Goal: Information Seeking & Learning: Learn about a topic

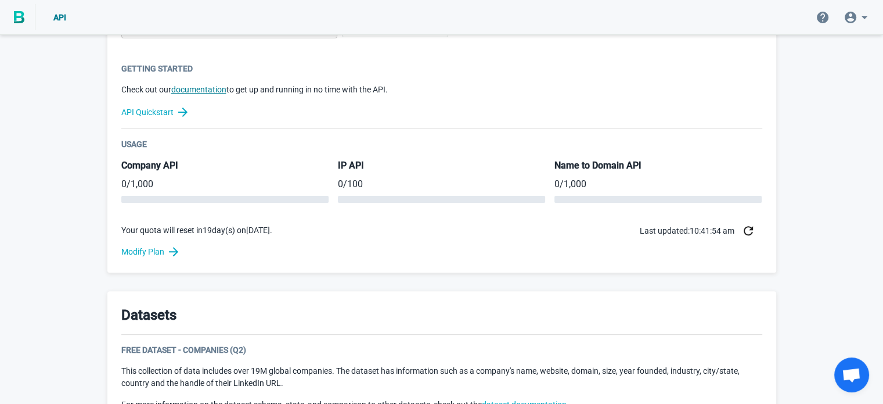
scroll to position [348, 0]
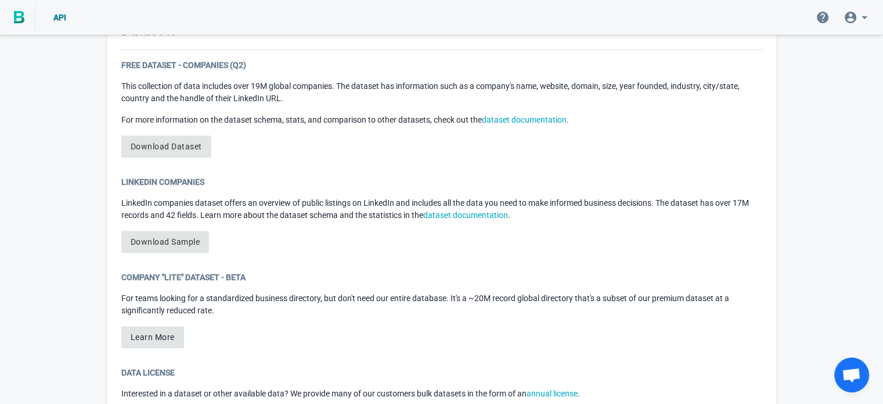
scroll to position [639, 0]
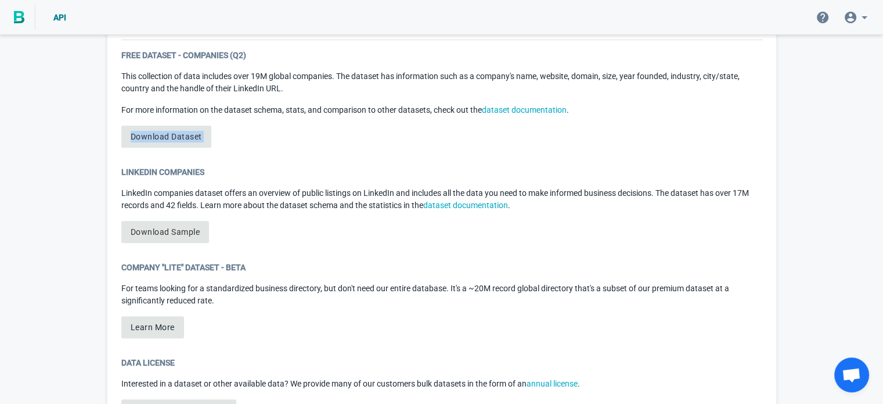
drag, startPoint x: 159, startPoint y: 136, endPoint x: 91, endPoint y: 156, distance: 71.5
click at [181, 236] on link "Download Sample" at bounding box center [165, 232] width 88 height 22
click at [186, 227] on link "Download Sample" at bounding box center [165, 232] width 88 height 22
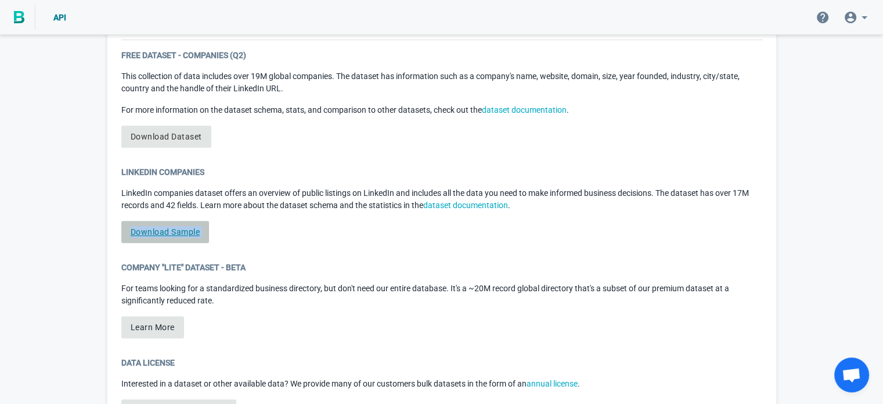
click at [186, 227] on link "Download Sample" at bounding box center [165, 232] width 88 height 22
click at [274, 218] on div "LinkedIn Companies LinkedIn companies dataset offers an overview of public list…" at bounding box center [441, 209] width 641 height 86
click at [170, 132] on link "Download Dataset" at bounding box center [166, 136] width 90 height 22
click at [273, 145] on div "Free Dataset - Companies (Q2) This collection of data includes over 19M global …" at bounding box center [441, 102] width 641 height 107
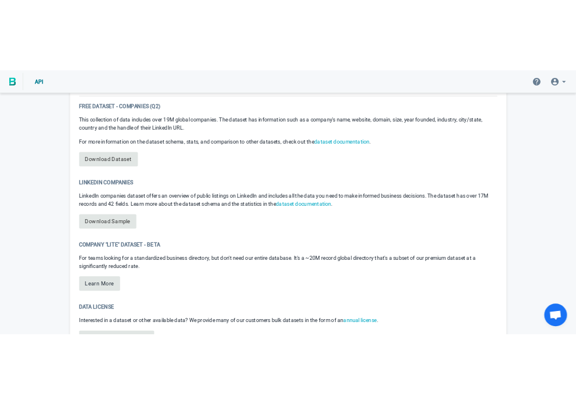
scroll to position [651, 0]
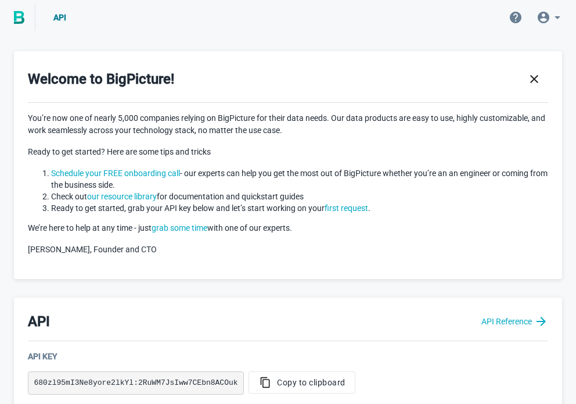
scroll to position [651, 0]
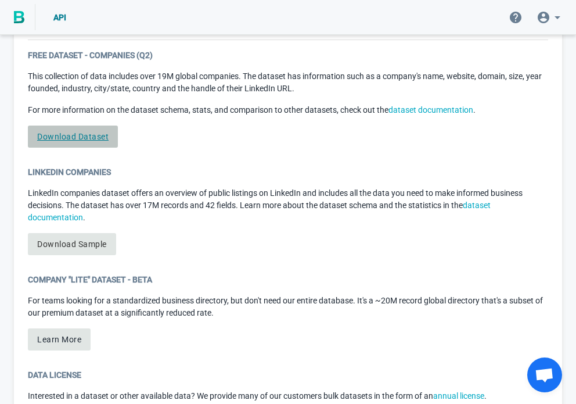
click at [85, 134] on link "Download Dataset" at bounding box center [73, 136] width 90 height 22
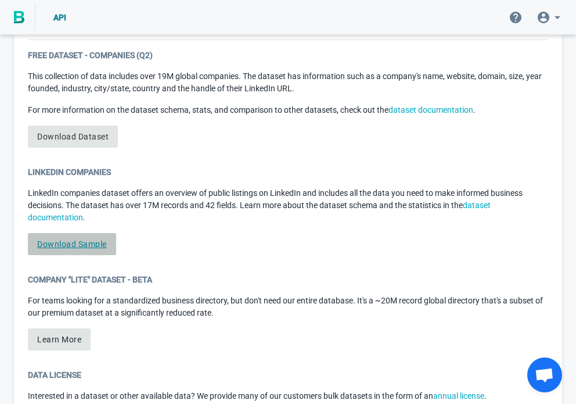
click at [67, 239] on link "Download Sample" at bounding box center [72, 244] width 88 height 22
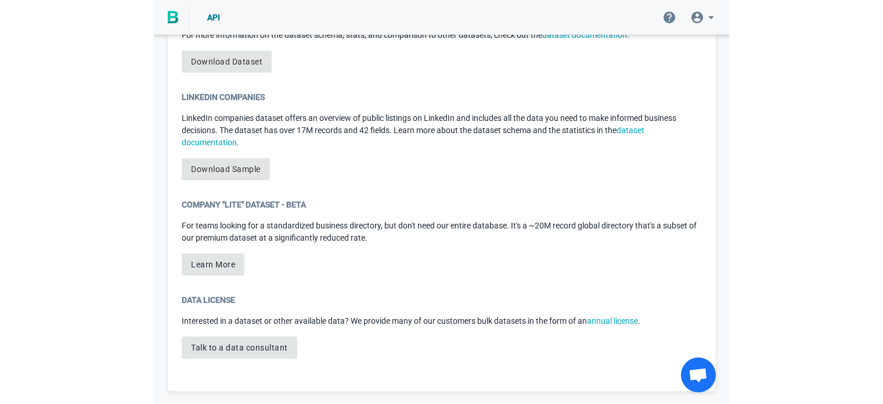
scroll to position [702, 0]
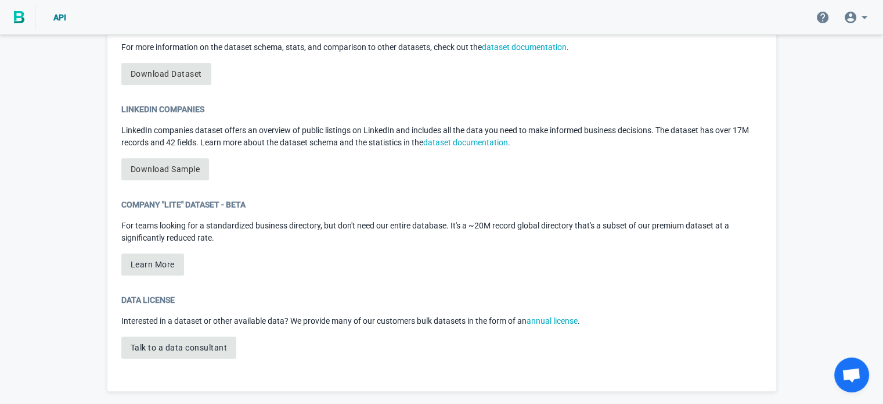
click at [584, 21] on span at bounding box center [858, 17] width 42 height 28
click at [584, 87] on div "Logout andrew@tvsilk.com" at bounding box center [874, 86] width 169 height 27
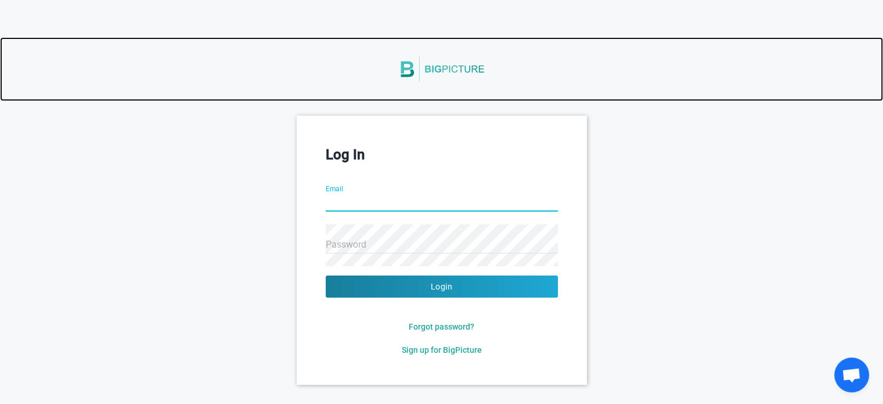
click at [447, 65] on img at bounding box center [441, 69] width 87 height 49
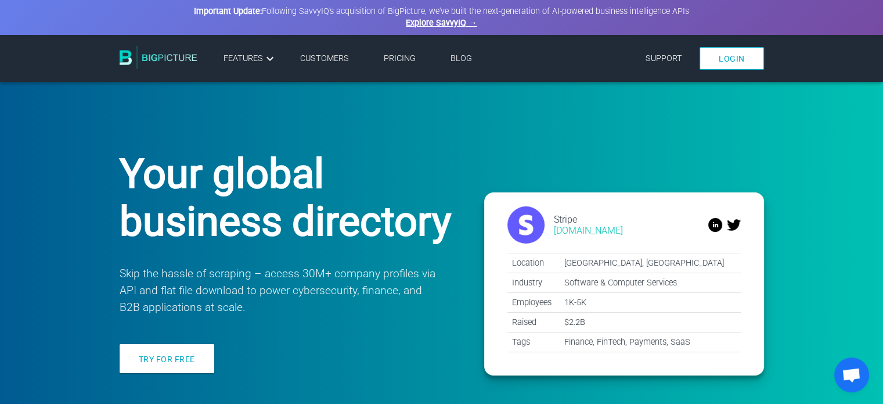
click at [403, 55] on link "Pricing" at bounding box center [400, 58] width 32 height 10
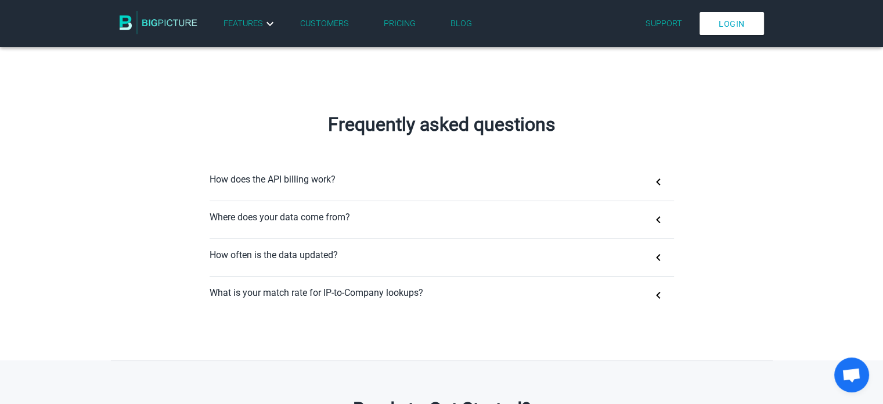
scroll to position [697, 0]
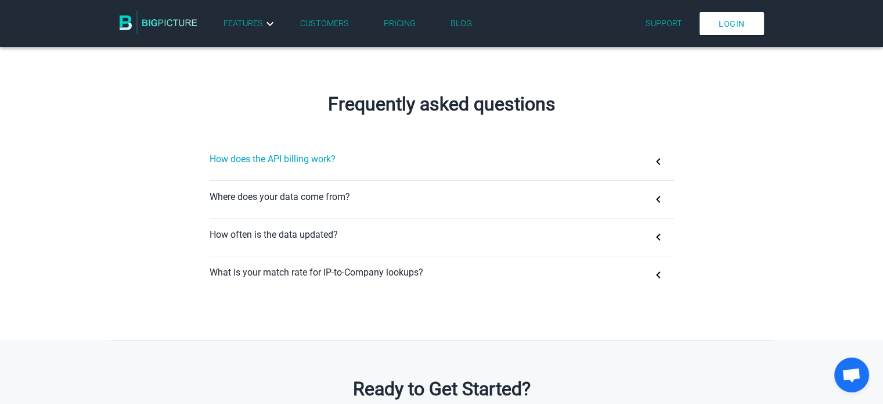
click at [286, 164] on button "How does the API billing work?" at bounding box center [442, 161] width 465 height 37
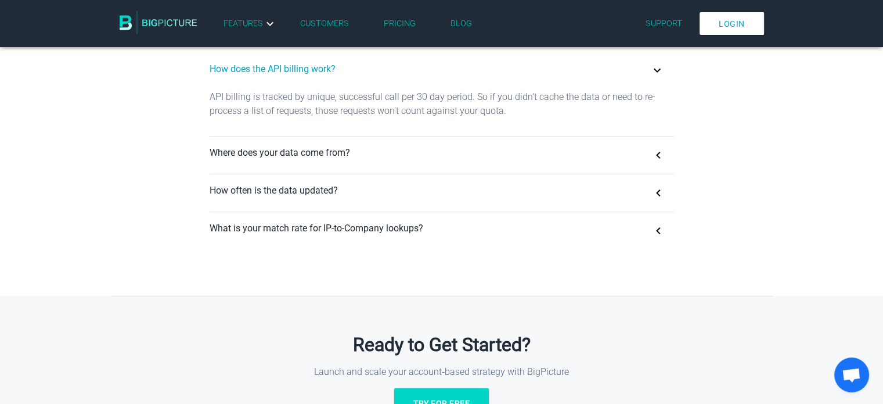
scroll to position [813, 0]
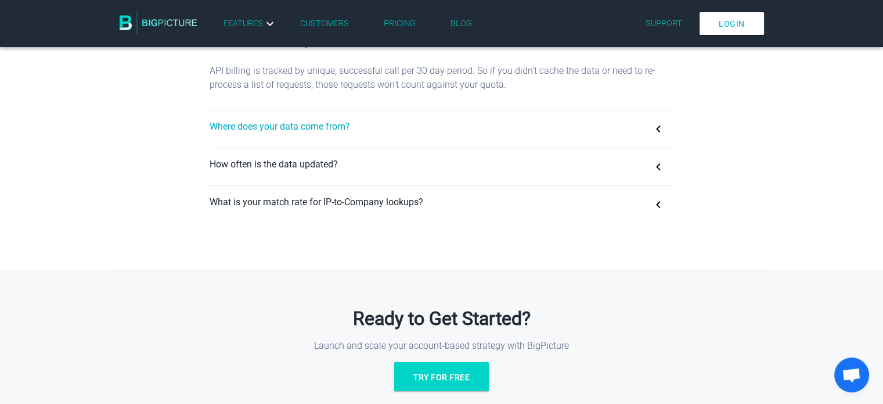
click at [289, 132] on button "Where does your data come from?" at bounding box center [442, 128] width 465 height 37
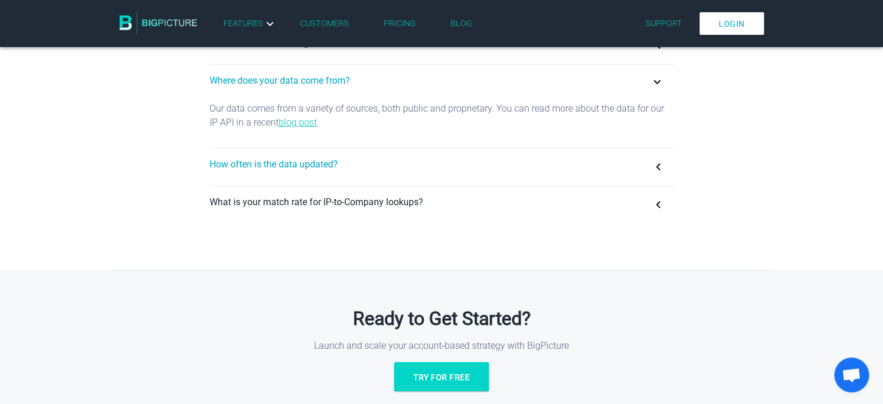
click at [276, 174] on button "How often is the data updated?" at bounding box center [442, 166] width 465 height 37
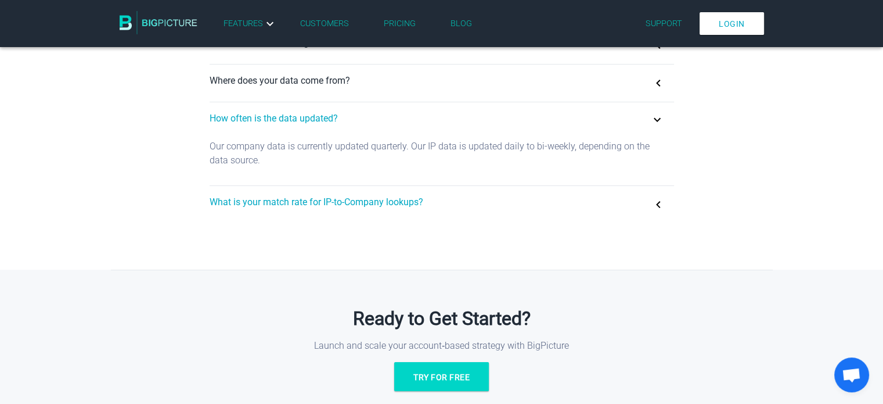
click at [281, 209] on button "What is your match rate for IP-to-Company lookups?" at bounding box center [442, 204] width 465 height 37
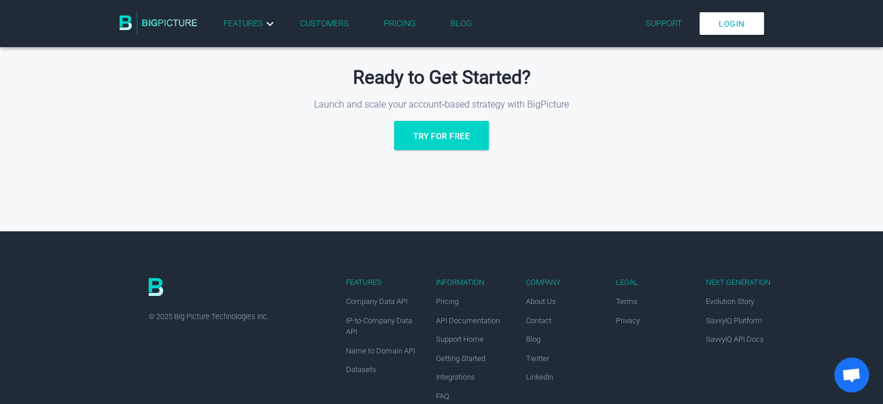
scroll to position [1085, 0]
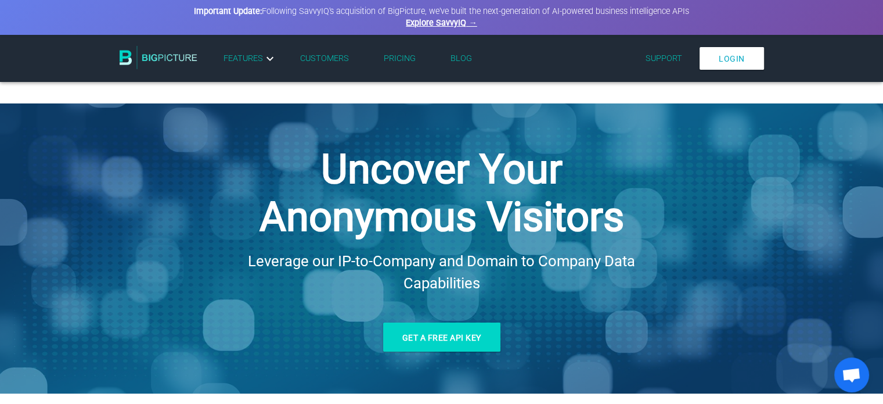
click at [340, 60] on link "Customers" at bounding box center [324, 58] width 49 height 10
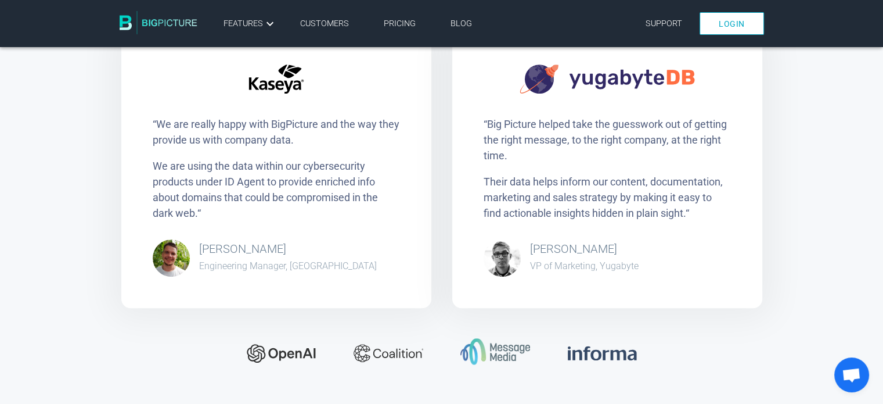
scroll to position [581, 0]
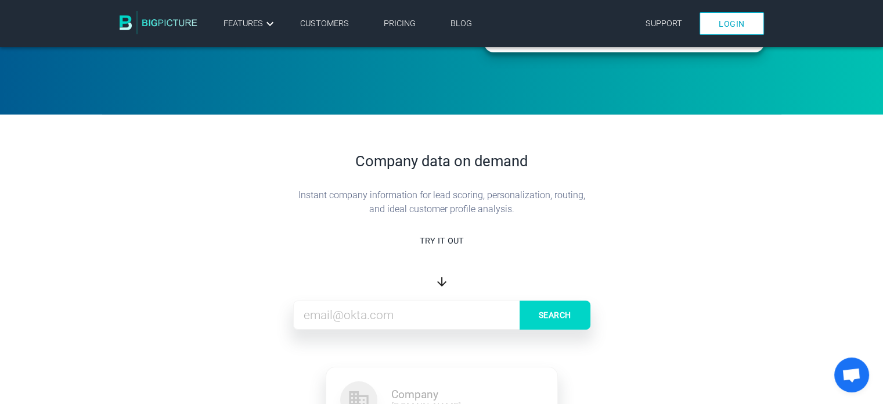
scroll to position [348, 0]
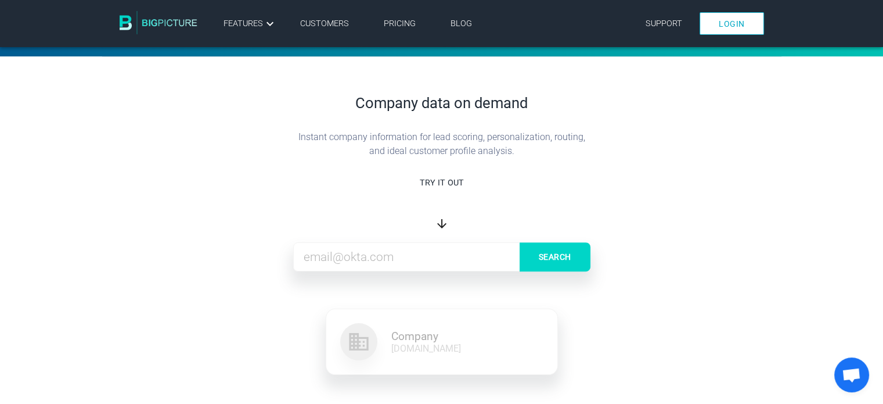
click at [342, 265] on input at bounding box center [441, 256] width 297 height 29
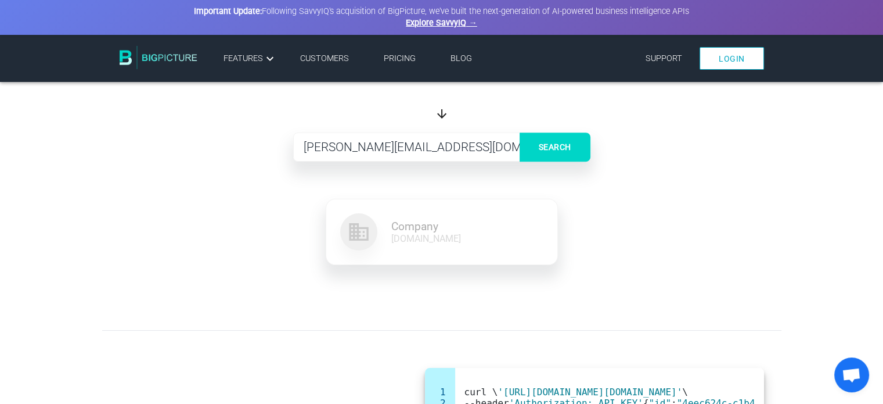
scroll to position [465, 0]
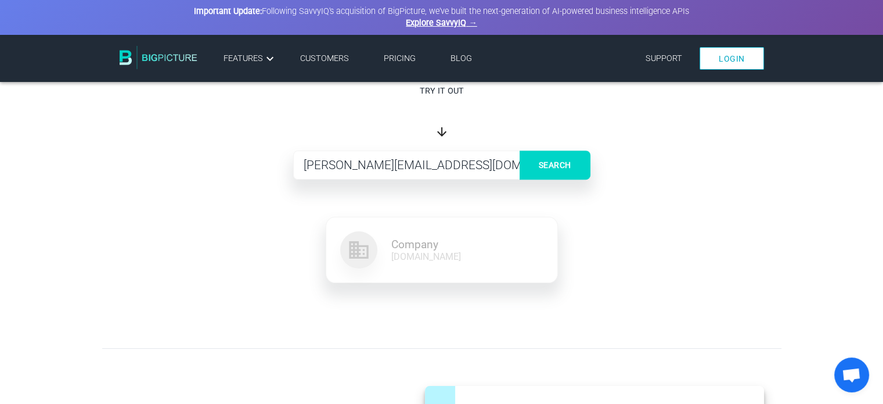
type input "[PERSON_NAME][EMAIL_ADDRESS][DOMAIN_NAME]"
click at [555, 172] on button "Search" at bounding box center [555, 164] width 71 height 29
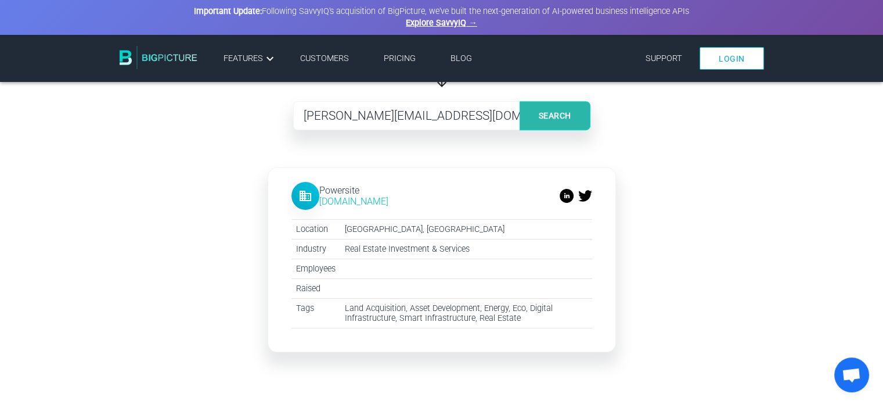
scroll to position [487, 0]
